Goal: Complete application form: Complete application form

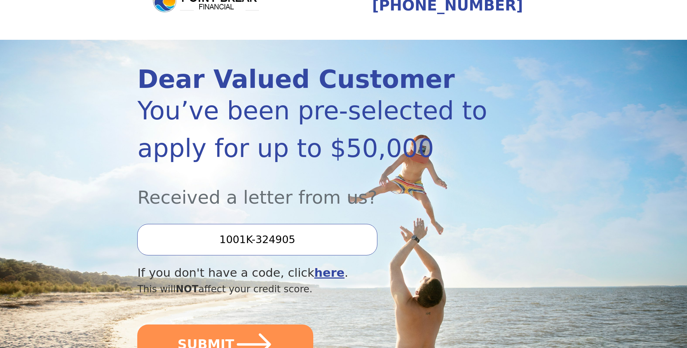
scroll to position [145, 0]
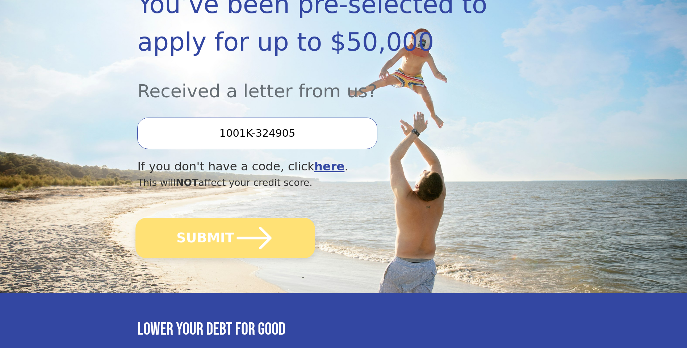
click at [195, 238] on button "SUBMIT" at bounding box center [226, 238] width 180 height 41
click at [190, 234] on button "SUBMIT" at bounding box center [226, 238] width 180 height 41
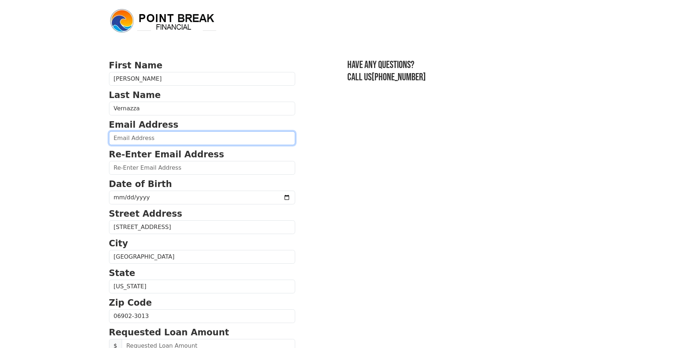
click at [129, 140] on input "email" at bounding box center [202, 138] width 186 height 14
type input "[EMAIL_ADDRESS][DOMAIN_NAME]"
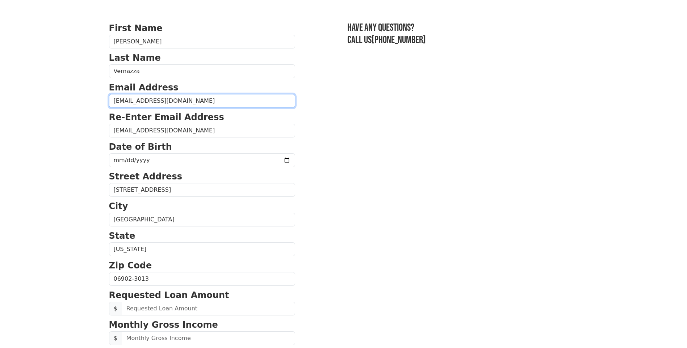
scroll to position [21, 0]
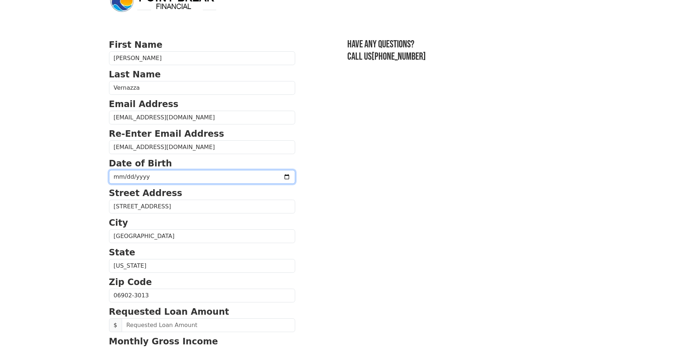
click at [185, 176] on input "date" at bounding box center [202, 177] width 186 height 14
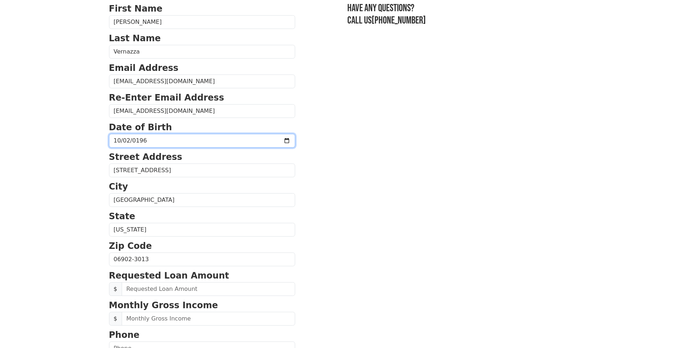
type input "[DATE]"
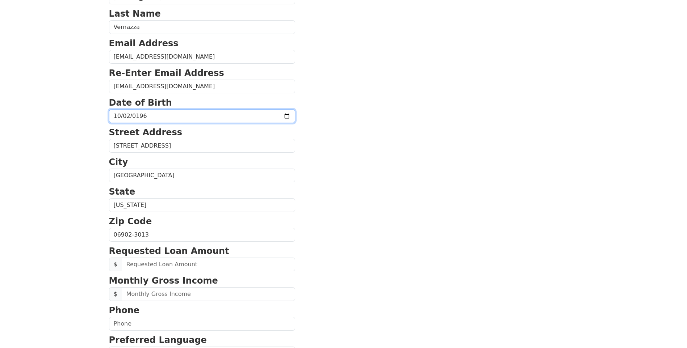
scroll to position [93, 0]
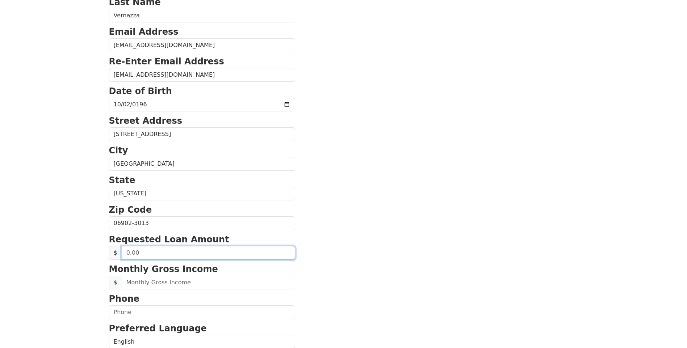
click at [146, 253] on input "text" at bounding box center [208, 253] width 173 height 14
type input "15,000.00"
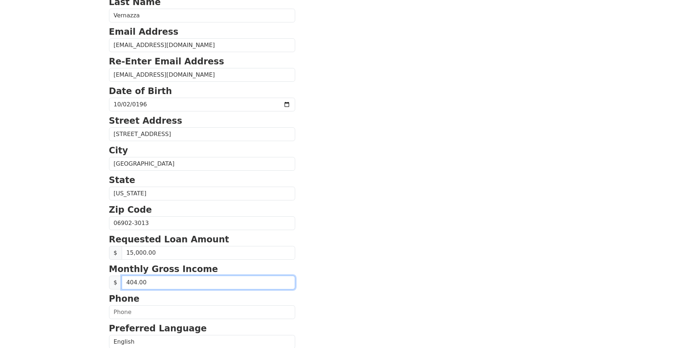
type input "4,040.00"
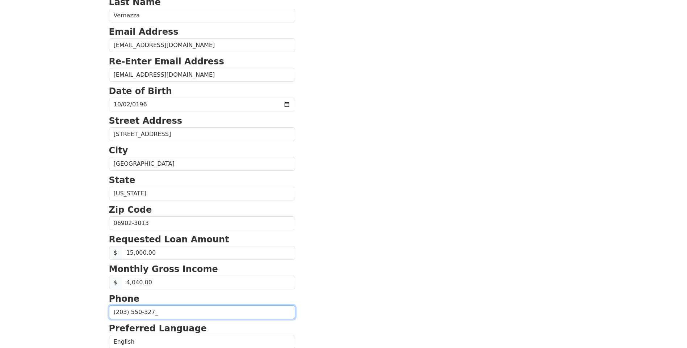
type input "[PHONE_NUMBER]"
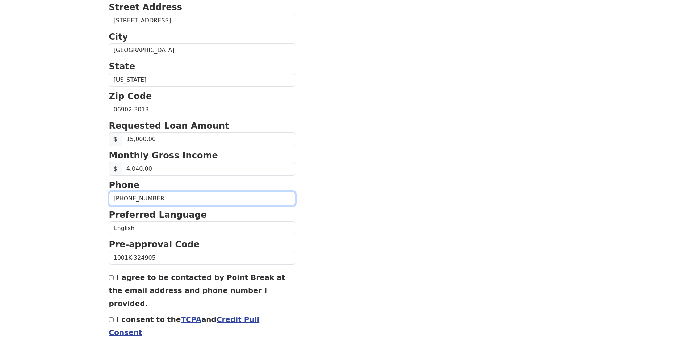
scroll to position [228, 0]
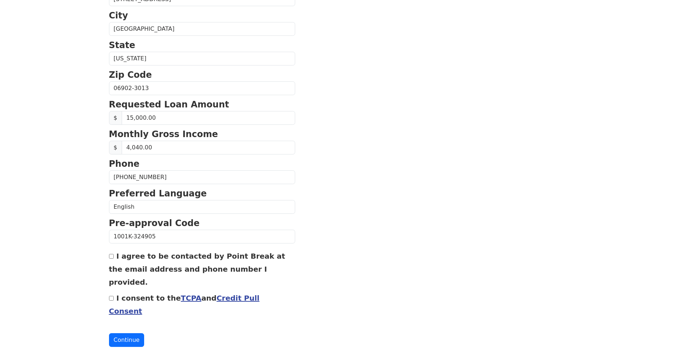
click at [181, 294] on link "TCPA" at bounding box center [191, 298] width 21 height 9
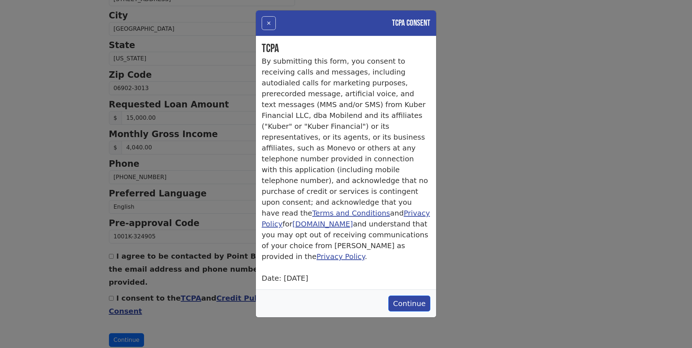
drag, startPoint x: 183, startPoint y: 290, endPoint x: 211, endPoint y: 291, distance: 28.6
click at [183, 290] on div "× TCPA Consent TCPA By submitting this form, you consent to receiving calls and…" at bounding box center [346, 174] width 692 height 348
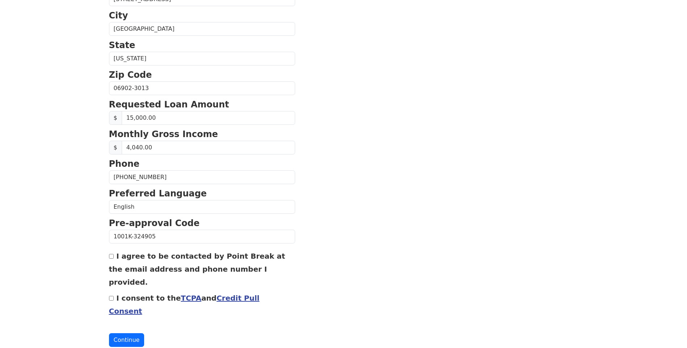
click at [220, 294] on link "Credit Pull Consent" at bounding box center [184, 305] width 151 height 22
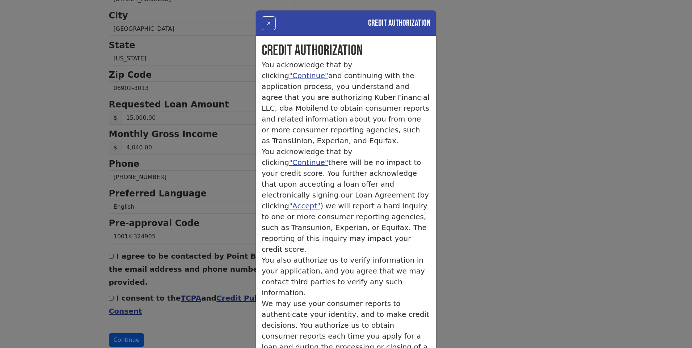
click at [43, 223] on div "× Credit Authorization Credit Authorization You acknowledge that by clicking "C…" at bounding box center [346, 174] width 692 height 348
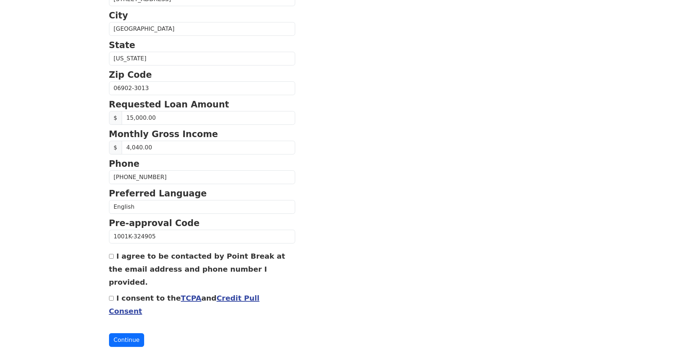
click at [115, 256] on div "I agree to be contacted by Point Break at the email address and phone number I …" at bounding box center [202, 268] width 186 height 39
click at [112, 256] on input "I agree to be contacted by Point Break at the email address and phone number I …" at bounding box center [111, 256] width 5 height 5
checkbox input "true"
click at [122, 333] on button "Continue" at bounding box center [126, 340] width 35 height 14
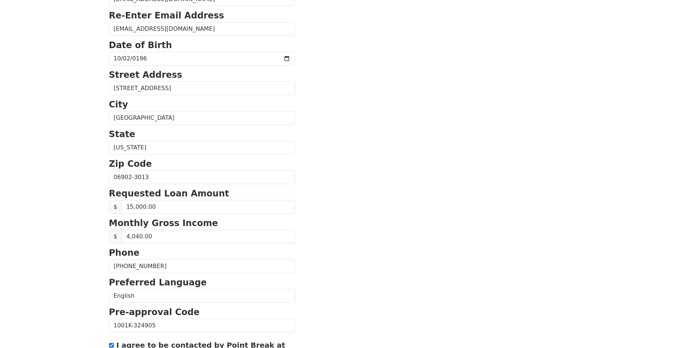
scroll to position [119, 0]
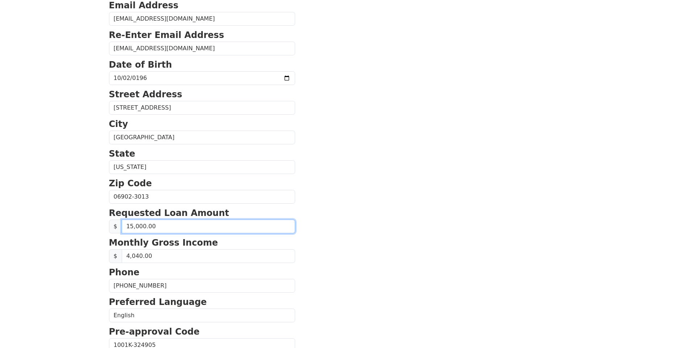
drag, startPoint x: 158, startPoint y: 223, endPoint x: 113, endPoint y: 222, distance: 44.2
click at [112, 222] on div "$ 15,000.00" at bounding box center [202, 227] width 186 height 14
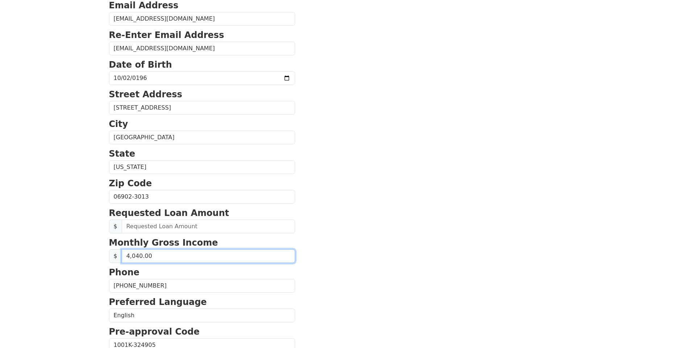
drag, startPoint x: 167, startPoint y: 256, endPoint x: 105, endPoint y: 253, distance: 62.7
click at [104, 229] on html "First Name [PERSON_NAME] Last Name Vernazza Email Address [EMAIL_ADDRESS][DOMAI…" at bounding box center [343, 55] width 687 height 348
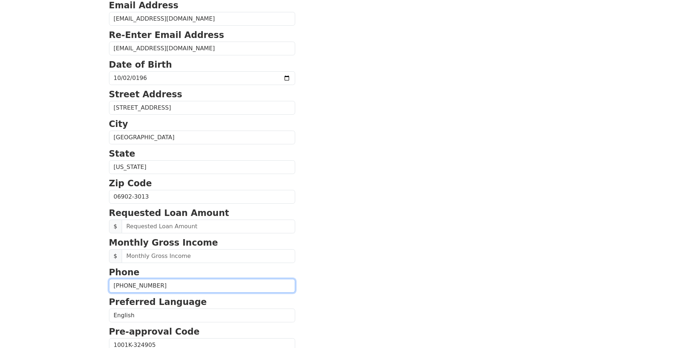
drag, startPoint x: 145, startPoint y: 279, endPoint x: 128, endPoint y: 280, distance: 17.1
click at [92, 229] on html "First Name [PERSON_NAME] Last Name Vernazza Email Address [EMAIL_ADDRESS][DOMAI…" at bounding box center [343, 55] width 687 height 348
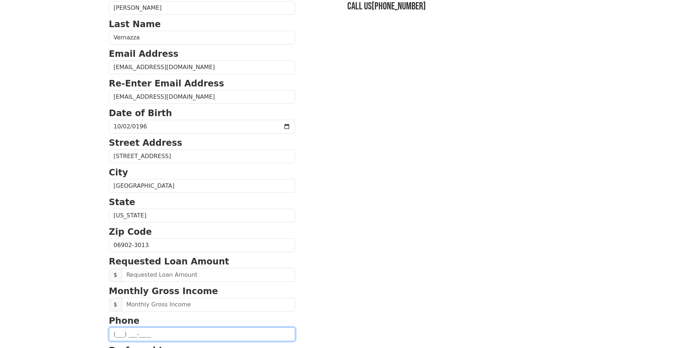
scroll to position [0, 0]
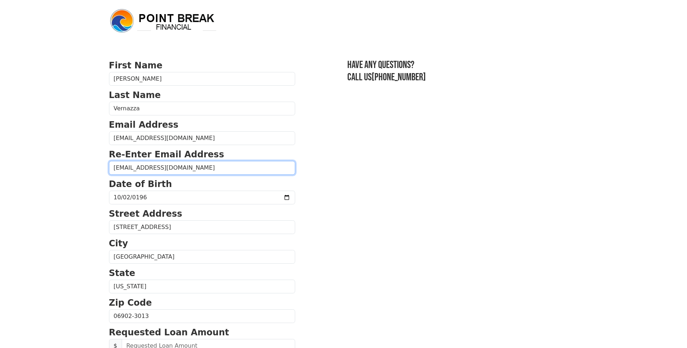
drag, startPoint x: 187, startPoint y: 166, endPoint x: 89, endPoint y: 168, distance: 98.1
click at [89, 168] on body "First Name [PERSON_NAME] Last Name Vernazza Email Address [EMAIL_ADDRESS][DOMAI…" at bounding box center [343, 174] width 687 height 348
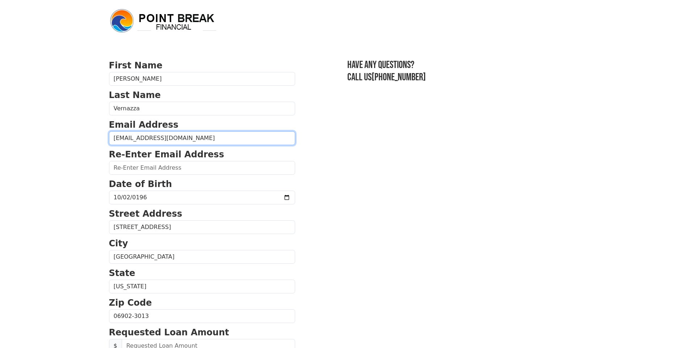
drag, startPoint x: 119, startPoint y: 138, endPoint x: 89, endPoint y: 136, distance: 29.7
click at [87, 138] on body "First Name [PERSON_NAME] Last Name Vernazza Email Address [EMAIL_ADDRESS][DOMAI…" at bounding box center [343, 174] width 687 height 348
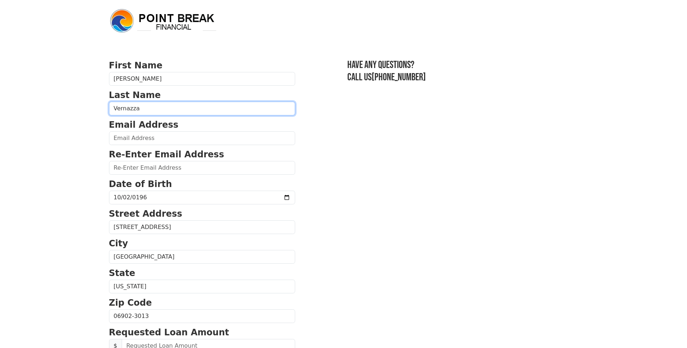
drag, startPoint x: 167, startPoint y: 109, endPoint x: 83, endPoint y: 101, distance: 84.7
click at [67, 109] on body "First Name [PERSON_NAME] Last Name Vernazza Email Address Re-Enter Email Addres…" at bounding box center [343, 174] width 687 height 348
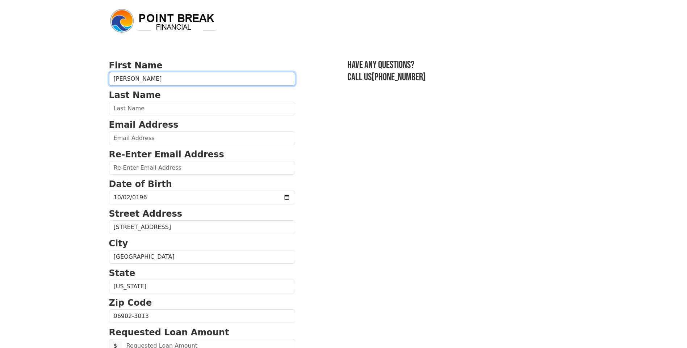
drag, startPoint x: 112, startPoint y: 76, endPoint x: 84, endPoint y: 83, distance: 28.2
click at [84, 81] on body "First Name [PERSON_NAME] Last Name Email Address Re-Enter Email Address Date of…" at bounding box center [343, 174] width 687 height 348
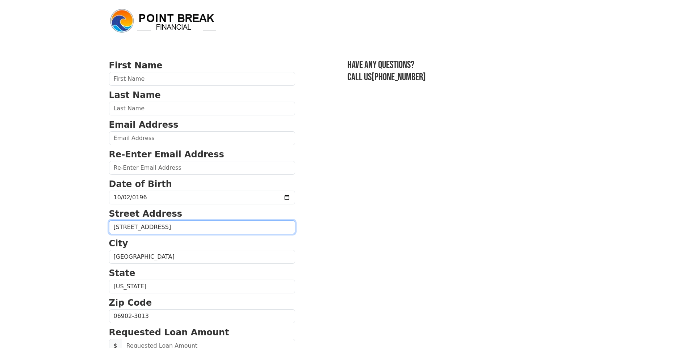
drag, startPoint x: 170, startPoint y: 222, endPoint x: 81, endPoint y: 221, distance: 89.4
click at [78, 221] on body "First Name Last Name Email Address Re-Enter Email Address Date of Birth [DEMOGR…" at bounding box center [343, 174] width 687 height 348
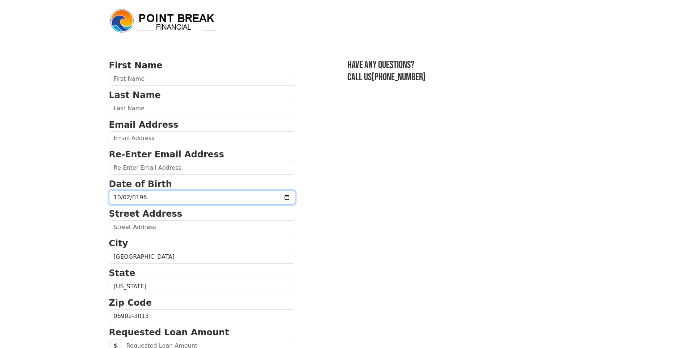
drag, startPoint x: 164, startPoint y: 196, endPoint x: 81, endPoint y: 198, distance: 82.2
click at [80, 200] on body "First Name Last Name Email Address Re-Enter Email Address Date of Birth [DEMOGR…" at bounding box center [343, 174] width 687 height 348
type input "[DATE]"
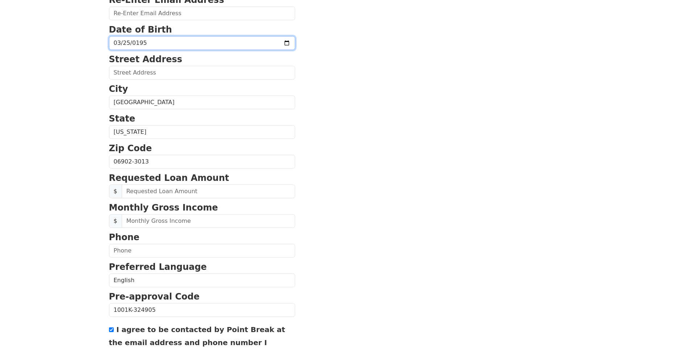
scroll to position [239, 0]
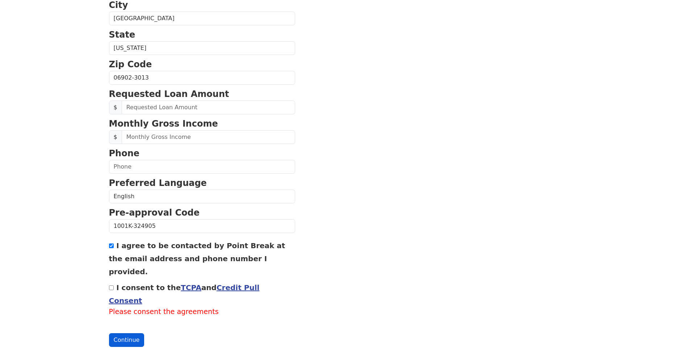
click at [124, 333] on button "Continue" at bounding box center [126, 340] width 35 height 14
click at [123, 333] on button "Continue" at bounding box center [126, 340] width 35 height 14
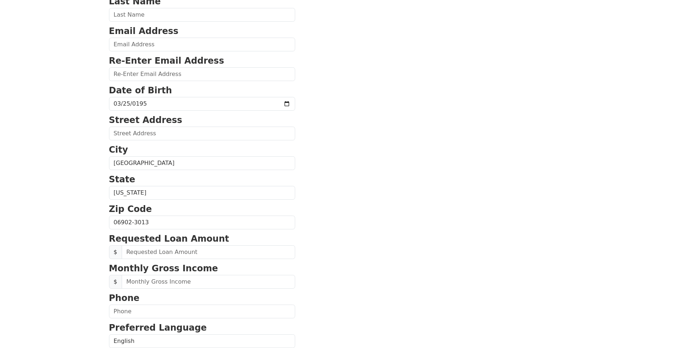
scroll to position [0, 0]
